Goal: Task Accomplishment & Management: Manage account settings

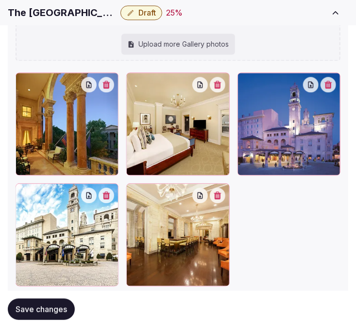
scroll to position [1670, 0]
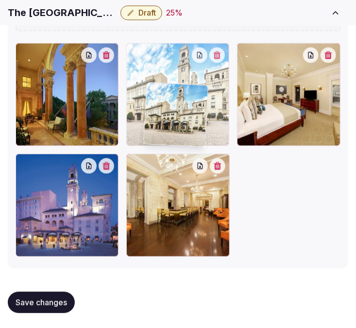
drag, startPoint x: 22, startPoint y: 161, endPoint x: 154, endPoint y: 84, distance: 152.6
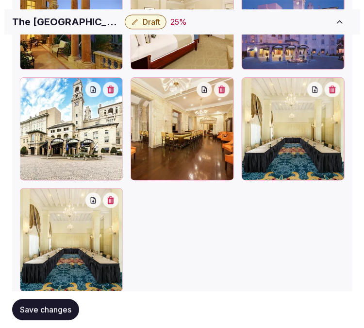
scroll to position [1754, 0]
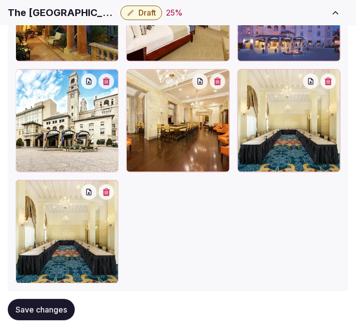
click at [103, 191] on button "button" at bounding box center [107, 192] width 16 height 16
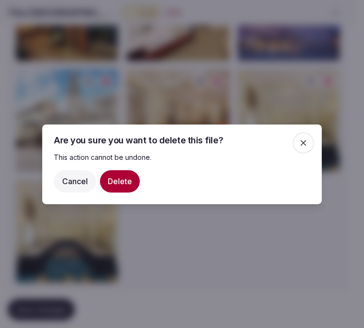
click at [110, 188] on button "Delete" at bounding box center [120, 181] width 40 height 22
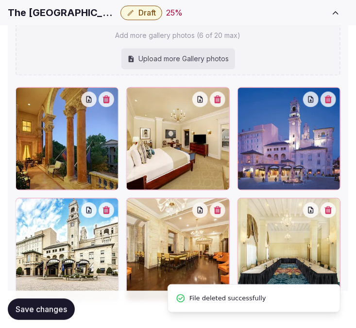
scroll to position [1670, 0]
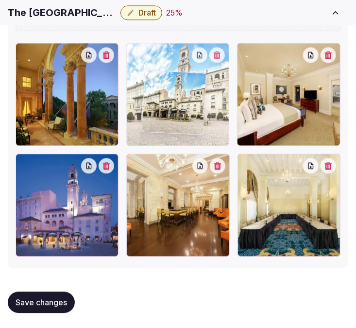
drag, startPoint x: 19, startPoint y: 162, endPoint x: 146, endPoint y: 81, distance: 150.4
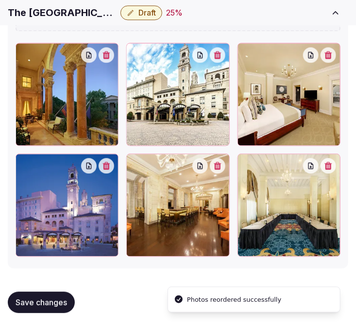
click at [105, 162] on icon "button" at bounding box center [107, 166] width 8 height 8
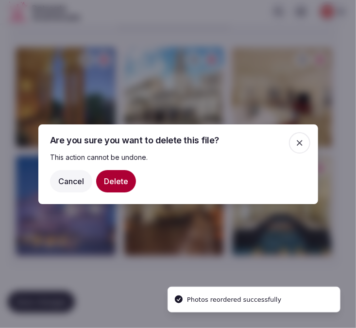
scroll to position [1669, 0]
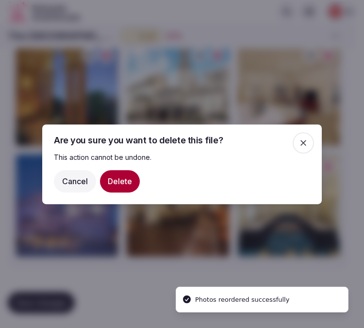
click at [111, 185] on button "Delete" at bounding box center [120, 181] width 40 height 22
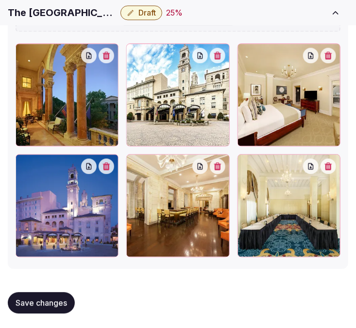
click at [110, 165] on icon "button" at bounding box center [106, 166] width 7 height 8
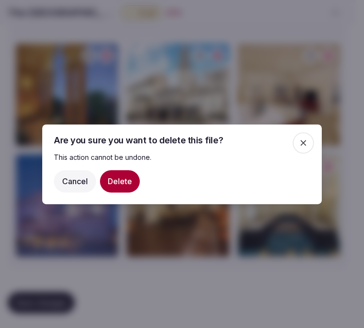
click at [124, 180] on button "Delete" at bounding box center [120, 181] width 40 height 22
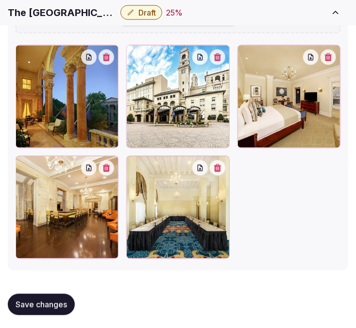
scroll to position [1518, 0]
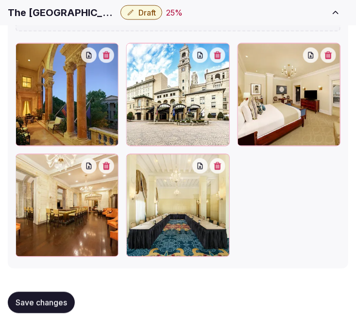
click at [30, 299] on span "Save changes" at bounding box center [41, 303] width 51 height 10
click at [37, 303] on span "Save changes" at bounding box center [41, 303] width 51 height 10
click at [45, 293] on button "Save changes" at bounding box center [41, 302] width 67 height 21
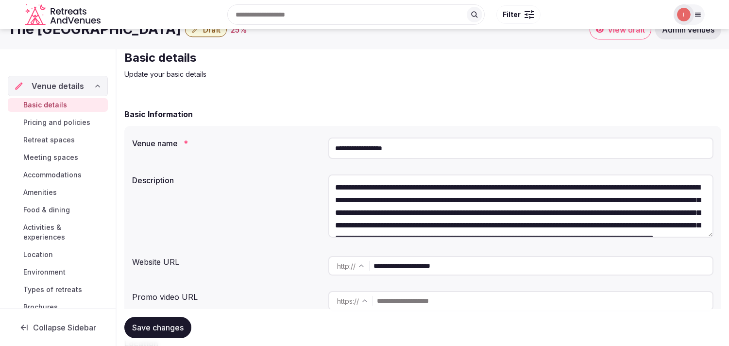
scroll to position [0, 0]
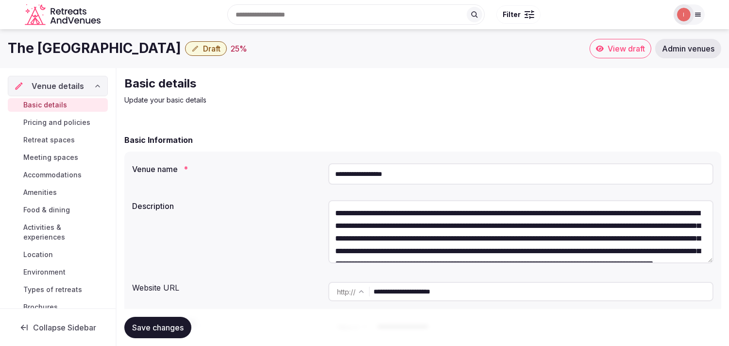
click at [59, 120] on span "Pricing and policies" at bounding box center [56, 123] width 67 height 10
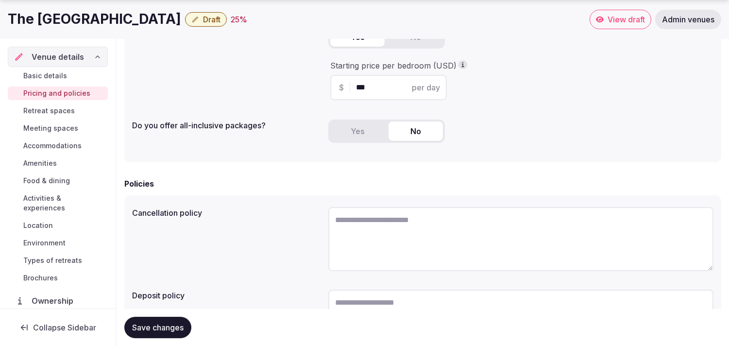
scroll to position [294, 0]
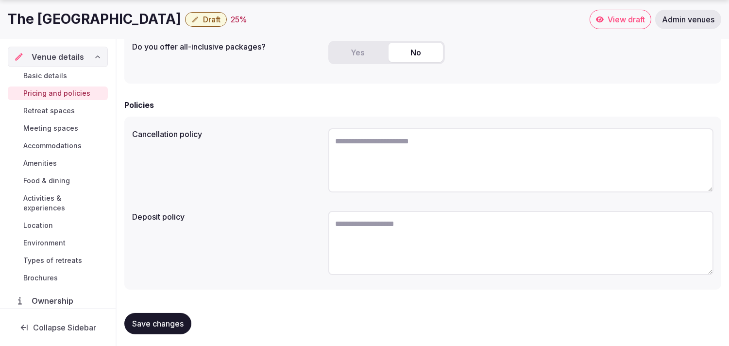
click at [52, 112] on span "Retreat spaces" at bounding box center [48, 111] width 51 height 10
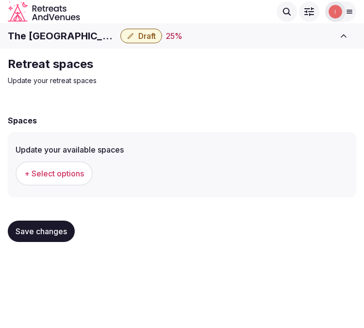
click at [47, 177] on span "+ Select options" at bounding box center [54, 173] width 60 height 11
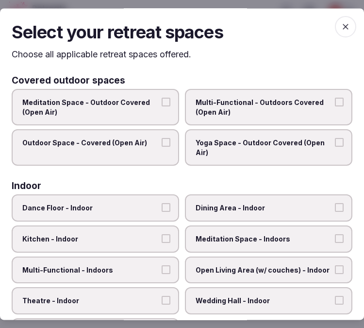
click at [257, 96] on label "Multi-Functional - Outdoors Covered (Open Air)" at bounding box center [269, 107] width 168 height 36
click at [335, 98] on button "Multi-Functional - Outdoors Covered (Open Air)" at bounding box center [339, 102] width 9 height 9
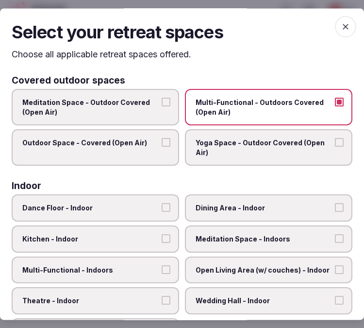
click at [165, 141] on button "Outdoor Space - Covered (Open Air)" at bounding box center [166, 142] width 9 height 9
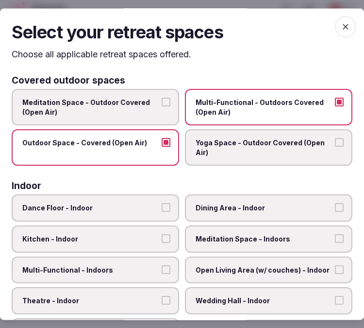
scroll to position [108, 0]
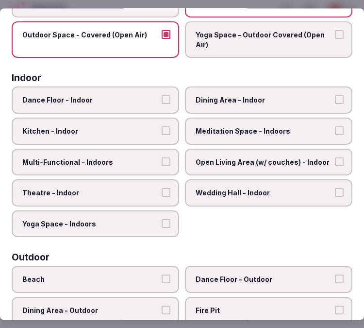
click at [217, 100] on span "Dining Area - Indoor" at bounding box center [264, 101] width 137 height 10
click at [335, 100] on button "Dining Area - Indoor" at bounding box center [339, 100] width 9 height 9
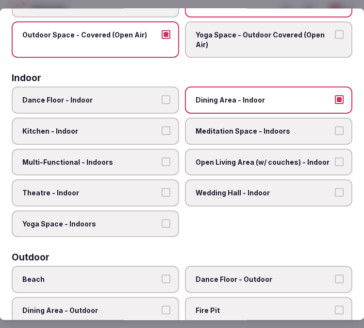
click at [260, 130] on span "Meditation Space - Indoors" at bounding box center [264, 131] width 137 height 10
click at [335, 130] on button "Meditation Space - Indoors" at bounding box center [339, 130] width 9 height 9
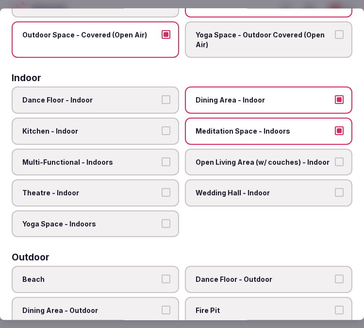
click at [234, 129] on span "Meditation Space - Indoors" at bounding box center [264, 131] width 137 height 10
click at [335, 129] on button "Meditation Space - Indoors" at bounding box center [339, 130] width 9 height 9
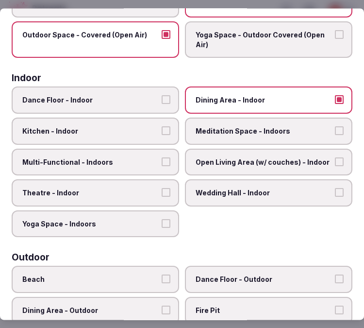
click at [154, 158] on span "Multi-Functional - Indoors" at bounding box center [90, 162] width 137 height 10
click at [162, 158] on button "Multi-Functional - Indoors" at bounding box center [166, 161] width 9 height 9
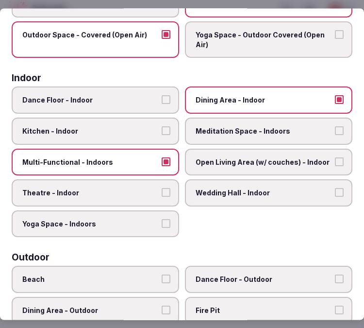
click at [135, 188] on span "Theatre - Indoor" at bounding box center [90, 193] width 137 height 10
click at [162, 188] on button "Theatre - Indoor" at bounding box center [166, 192] width 9 height 9
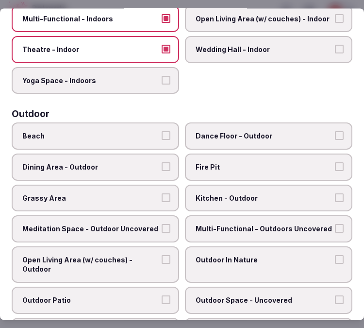
scroll to position [270, 0]
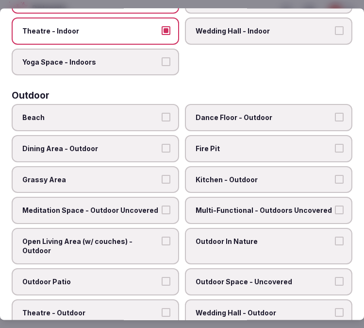
drag, startPoint x: 270, startPoint y: 199, endPoint x: 257, endPoint y: 168, distance: 33.6
click at [270, 197] on label "Multi-Functional - Outdoors Uncovered" at bounding box center [269, 210] width 168 height 27
click at [335, 206] on button "Multi-Functional - Outdoors Uncovered" at bounding box center [339, 210] width 9 height 9
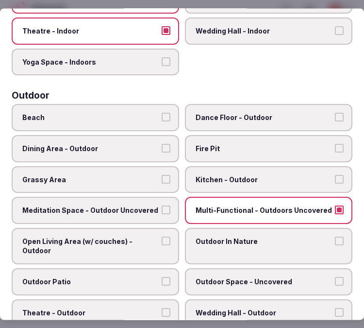
click at [108, 144] on span "Dining Area - Outdoor" at bounding box center [90, 149] width 137 height 10
click at [162, 144] on button "Dining Area - Outdoor" at bounding box center [166, 148] width 9 height 9
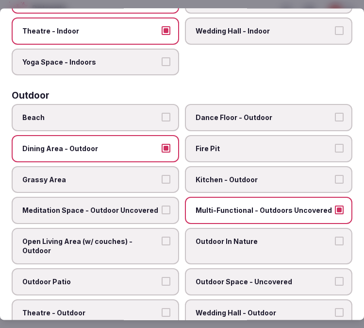
click at [134, 175] on span "Grassy Area" at bounding box center [90, 180] width 137 height 10
click at [162, 175] on button "Grassy Area" at bounding box center [166, 179] width 9 height 9
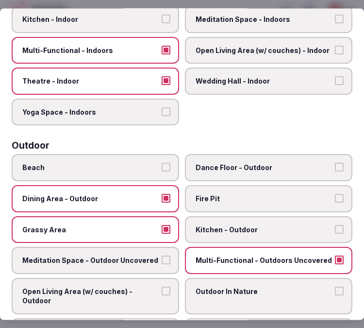
scroll to position [216, 0]
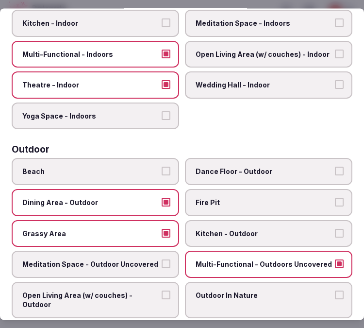
click at [138, 198] on span "Dining Area - Outdoor" at bounding box center [90, 203] width 137 height 10
click at [162, 198] on button "Dining Area - Outdoor" at bounding box center [166, 202] width 9 height 9
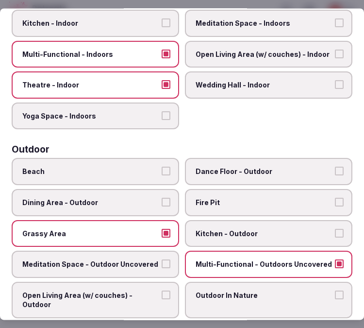
click at [144, 229] on span "Grassy Area" at bounding box center [90, 234] width 137 height 10
click at [162, 229] on button "Grassy Area" at bounding box center [166, 233] width 9 height 9
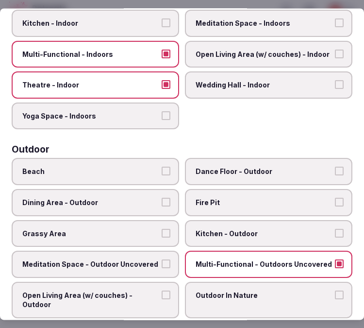
click at [285, 260] on span "Multi-Functional - Outdoors Uncovered" at bounding box center [264, 265] width 137 height 10
click at [335, 260] on button "Multi-Functional - Outdoors Uncovered" at bounding box center [339, 264] width 9 height 9
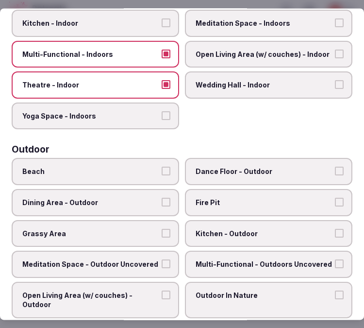
click at [152, 260] on span "Meditation Space - Outdoor Uncovered" at bounding box center [90, 265] width 137 height 10
click at [162, 260] on button "Meditation Space - Outdoor Uncovered" at bounding box center [166, 264] width 9 height 9
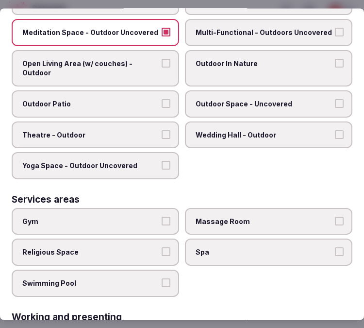
scroll to position [431, 0]
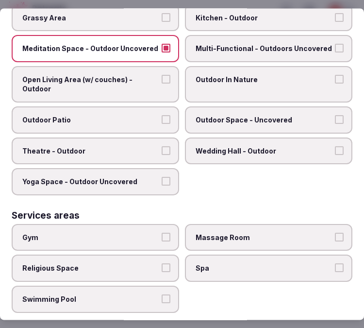
click at [258, 44] on span "Multi-Functional - Outdoors Uncovered" at bounding box center [264, 49] width 137 height 10
click at [335, 44] on button "Multi-Functional - Outdoors Uncovered" at bounding box center [339, 48] width 9 height 9
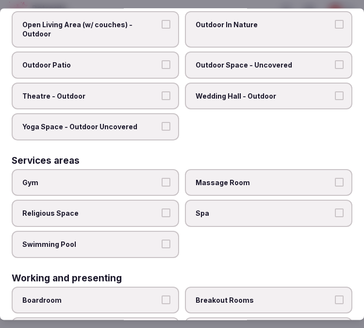
scroll to position [565, 0]
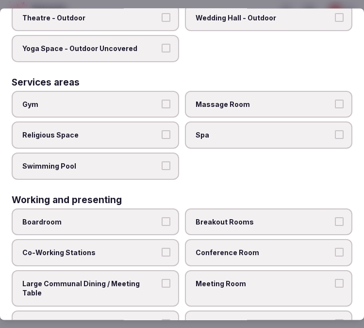
click at [259, 279] on span "Meeting Room" at bounding box center [264, 284] width 137 height 10
click at [335, 279] on button "Meeting Room" at bounding box center [339, 283] width 9 height 9
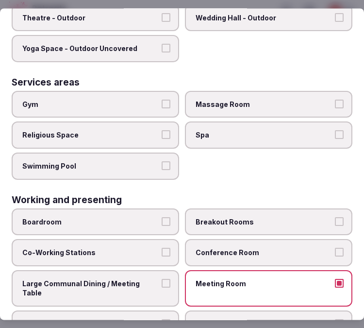
click at [152, 279] on span "Large Communal Dining / Meeting Table" at bounding box center [90, 288] width 137 height 19
click at [162, 279] on button "Large Communal Dining / Meeting Table" at bounding box center [166, 283] width 9 height 9
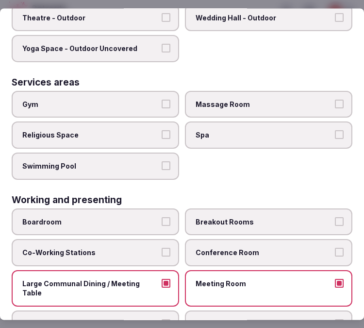
drag, startPoint x: 209, startPoint y: 232, endPoint x: 216, endPoint y: 233, distance: 6.9
click at [212, 248] on span "Conference Room" at bounding box center [264, 253] width 137 height 10
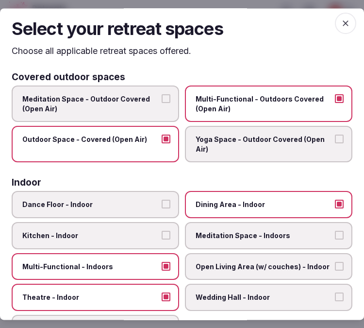
scroll to position [0, 0]
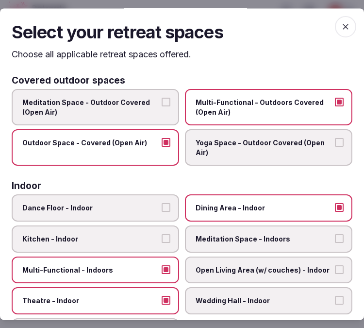
click at [341, 28] on icon "button" at bounding box center [346, 27] width 10 height 10
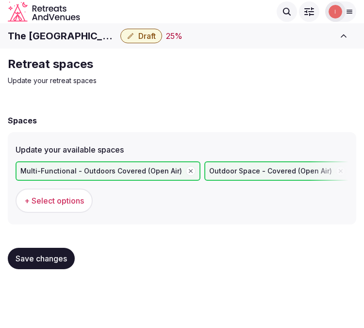
click at [56, 265] on button "Save changes" at bounding box center [41, 258] width 67 height 21
click at [36, 254] on span "Save changes" at bounding box center [41, 259] width 51 height 10
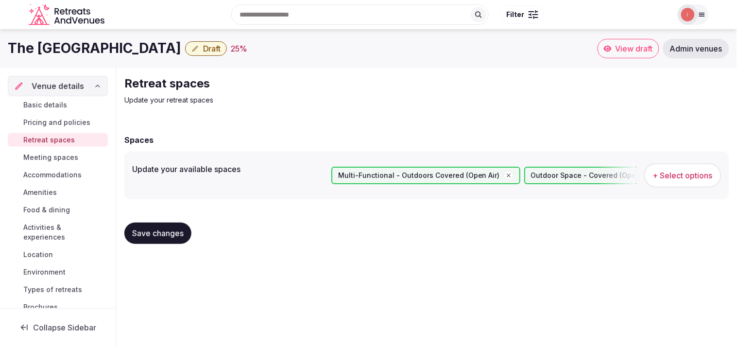
click at [65, 157] on span "Meeting spaces" at bounding box center [50, 158] width 55 height 10
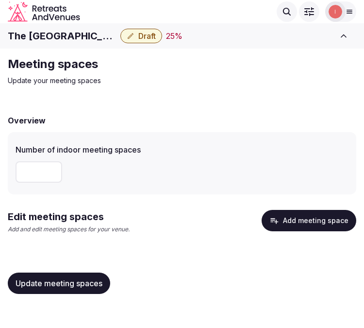
click at [33, 166] on input "number" at bounding box center [39, 171] width 47 height 21
click at [34, 173] on input "number" at bounding box center [39, 171] width 47 height 21
type input "*"
click at [22, 287] on span "Update meeting spaces" at bounding box center [59, 283] width 87 height 10
click at [300, 218] on button "Add meeting space" at bounding box center [309, 220] width 95 height 21
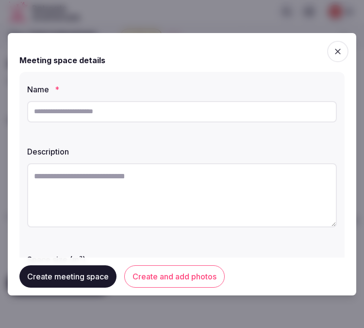
click at [283, 22] on div at bounding box center [182, 164] width 364 height 328
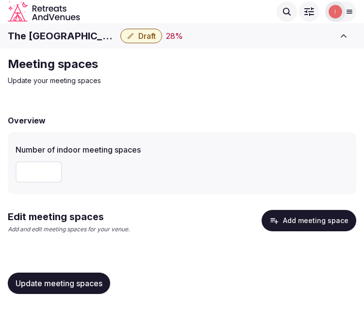
click at [289, 225] on button "Add meeting space" at bounding box center [309, 220] width 95 height 21
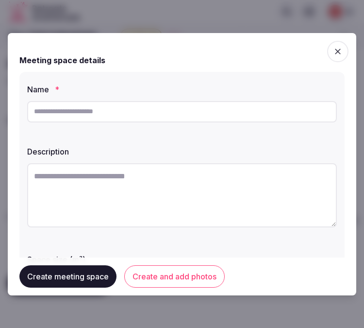
scroll to position [54, 0]
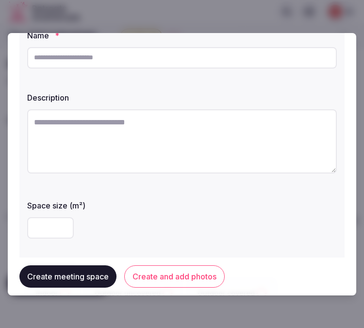
click at [205, 99] on label "Description" at bounding box center [182, 98] width 310 height 8
click at [215, 119] on textarea at bounding box center [182, 141] width 310 height 64
paste textarea "**********"
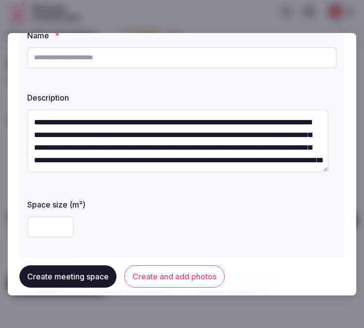
scroll to position [43, 0]
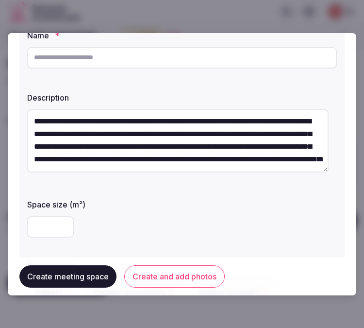
type textarea "**********"
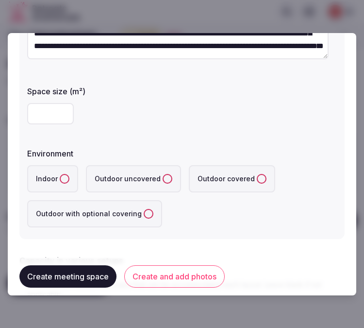
scroll to position [216, 0]
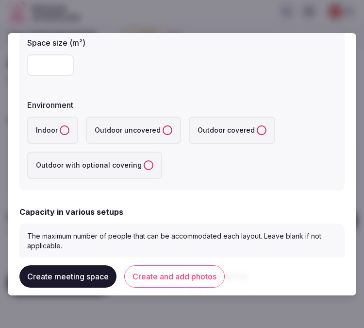
click at [45, 64] on input "number" at bounding box center [50, 64] width 47 height 21
click at [46, 66] on input "number" at bounding box center [50, 64] width 47 height 21
click at [43, 66] on input "number" at bounding box center [50, 64] width 47 height 21
type input "**"
click at [60, 131] on button "Indoor" at bounding box center [65, 130] width 10 height 10
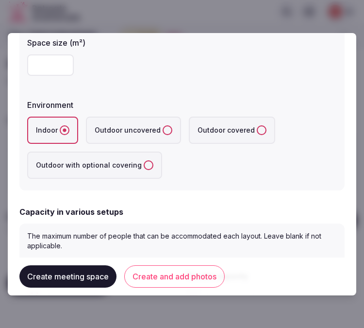
click at [300, 93] on div "**********" at bounding box center [181, 23] width 325 height 334
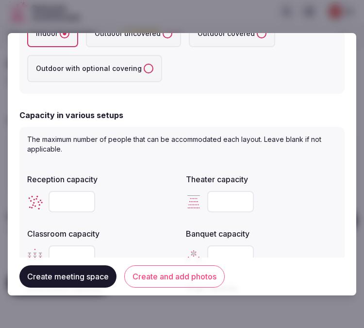
scroll to position [431, 0]
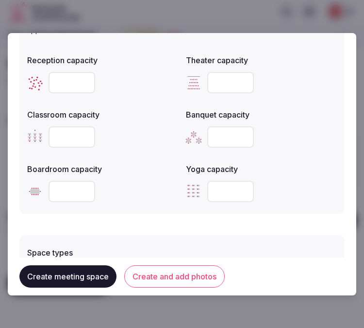
click at [221, 81] on input "number" at bounding box center [230, 82] width 47 height 21
type input "**"
click at [217, 134] on input "number" at bounding box center [230, 136] width 47 height 21
type input "**"
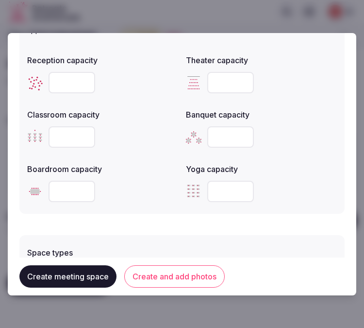
click at [57, 131] on input "number" at bounding box center [72, 136] width 47 height 21
type input "***"
click at [67, 81] on input "number" at bounding box center [72, 82] width 47 height 21
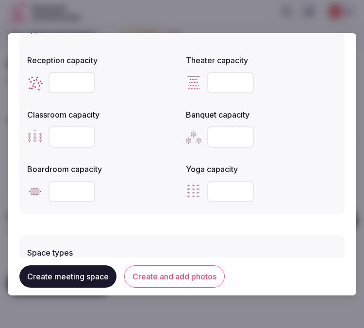
type input "**"
click at [57, 192] on input "number" at bounding box center [72, 191] width 47 height 21
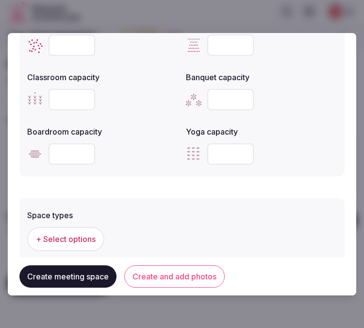
scroll to position [486, 0]
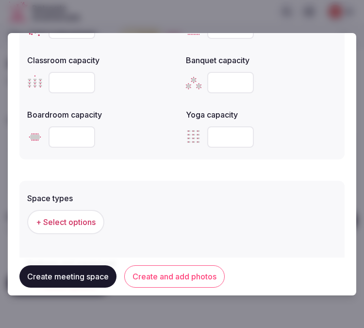
type input "**"
click at [84, 225] on button "+ Select options" at bounding box center [65, 222] width 77 height 24
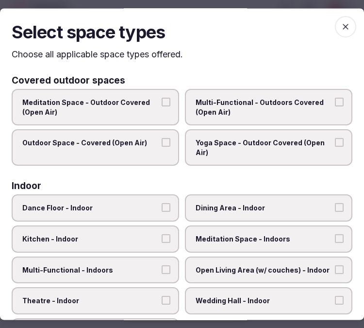
click at [295, 198] on label "Dining Area - Indoor" at bounding box center [269, 208] width 168 height 27
click at [335, 204] on button "Dining Area - Indoor" at bounding box center [339, 208] width 9 height 9
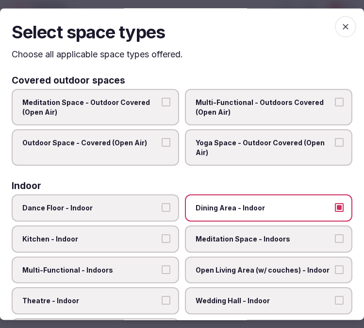
click at [329, 229] on label "Meditation Space - Indoors" at bounding box center [269, 238] width 168 height 27
click at [335, 234] on button "Meditation Space - Indoors" at bounding box center [339, 238] width 9 height 9
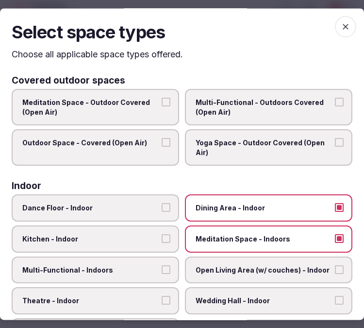
click at [89, 270] on span "Multi-Functional - Indoors" at bounding box center [90, 270] width 137 height 10
click at [162, 270] on button "Multi-Functional - Indoors" at bounding box center [166, 269] width 9 height 9
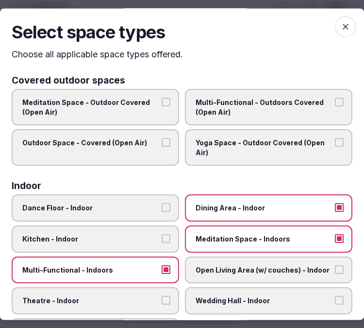
click at [108, 290] on label "Theatre - Indoor" at bounding box center [96, 301] width 168 height 27
click at [162, 296] on button "Theatre - Indoor" at bounding box center [166, 300] width 9 height 9
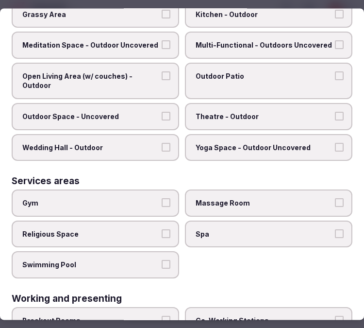
scroll to position [504, 0]
